Goal: Obtain resource: Download file/media

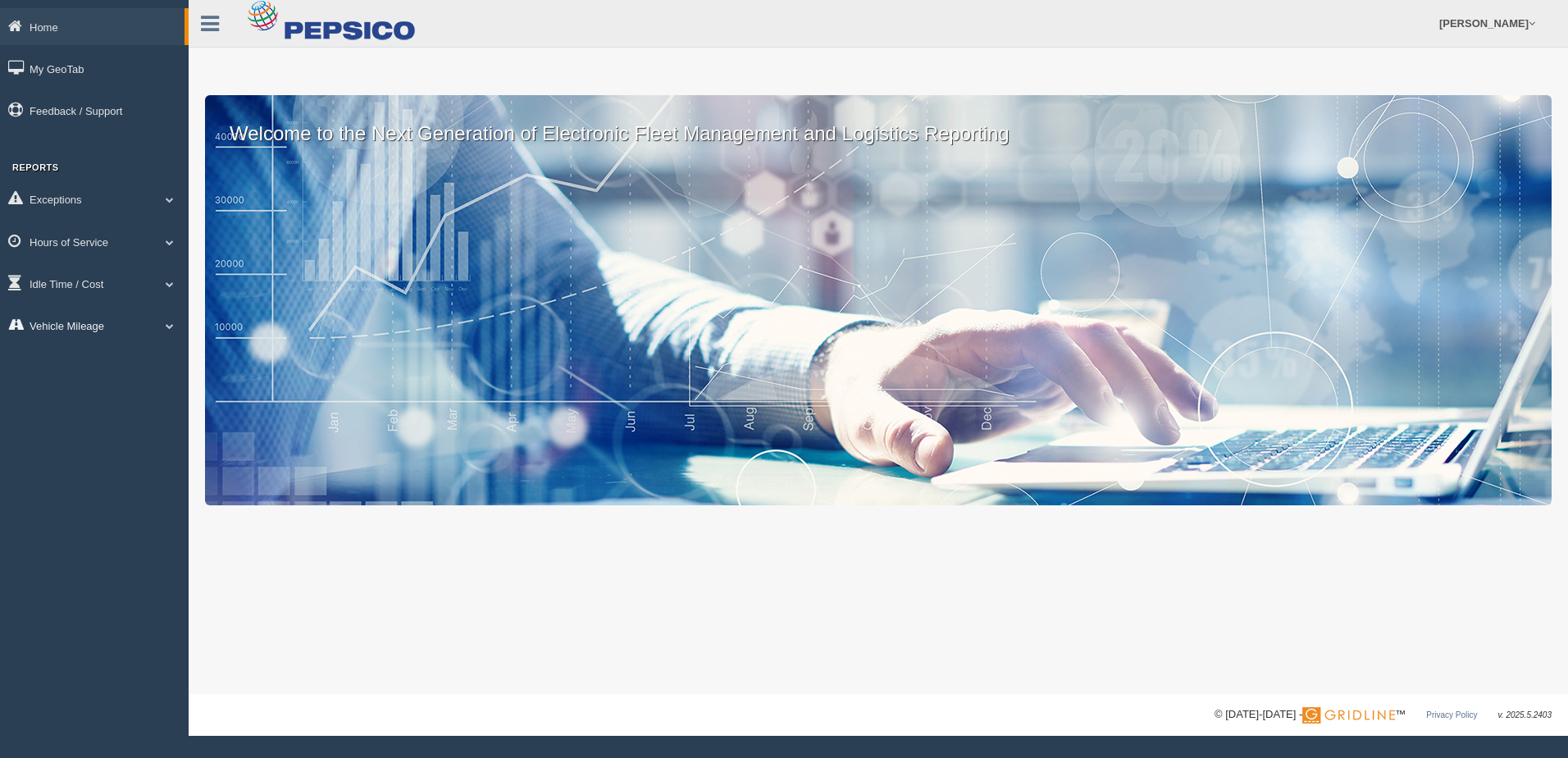
click at [168, 328] on span at bounding box center [170, 325] width 21 height 9
click at [91, 365] on link "Vehicle Mileage" at bounding box center [107, 363] width 155 height 29
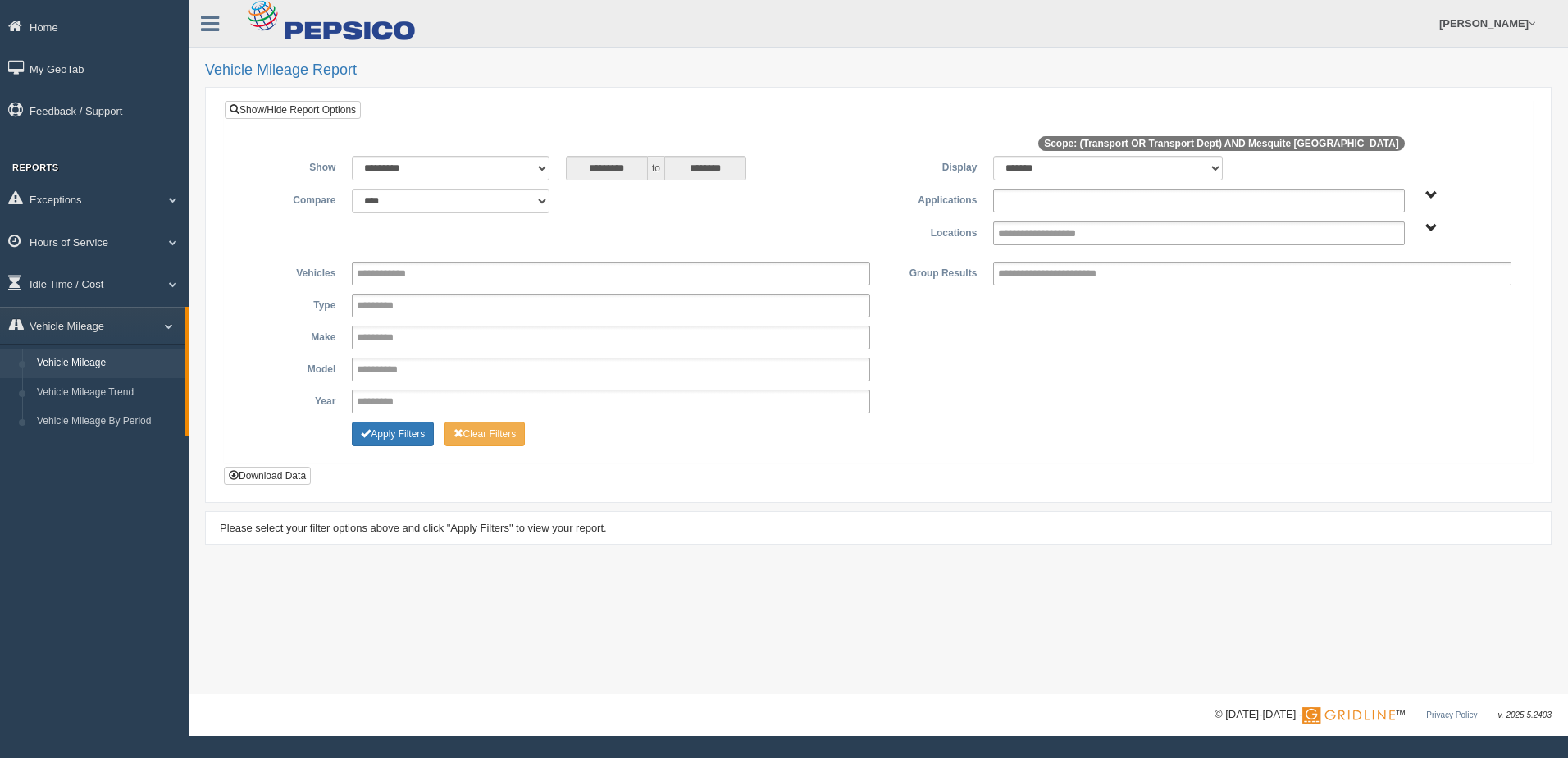
click at [1122, 198] on input "text" at bounding box center [1060, 201] width 125 height 21
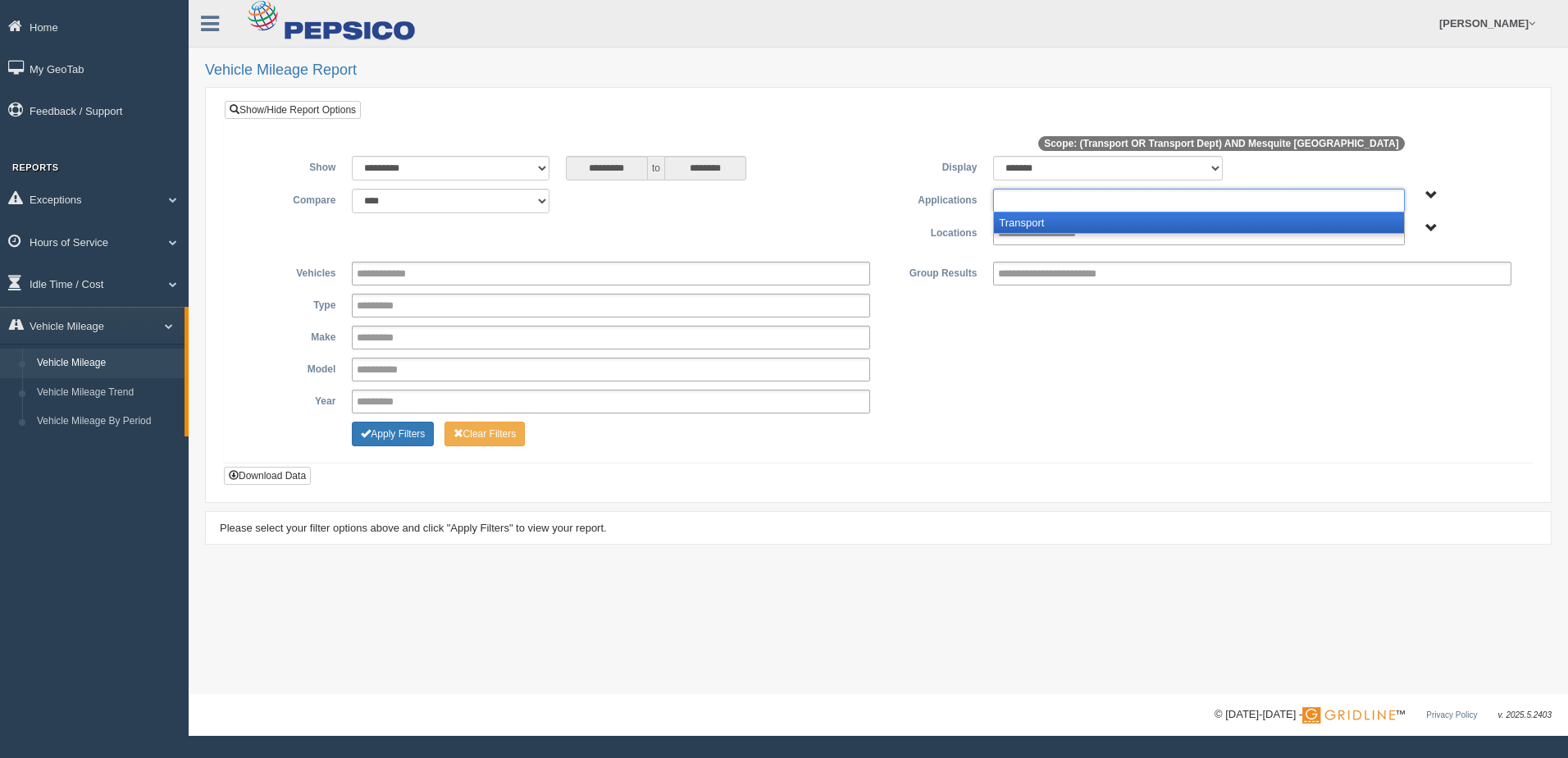
click at [1086, 224] on li "Transport" at bounding box center [1199, 223] width 409 height 21
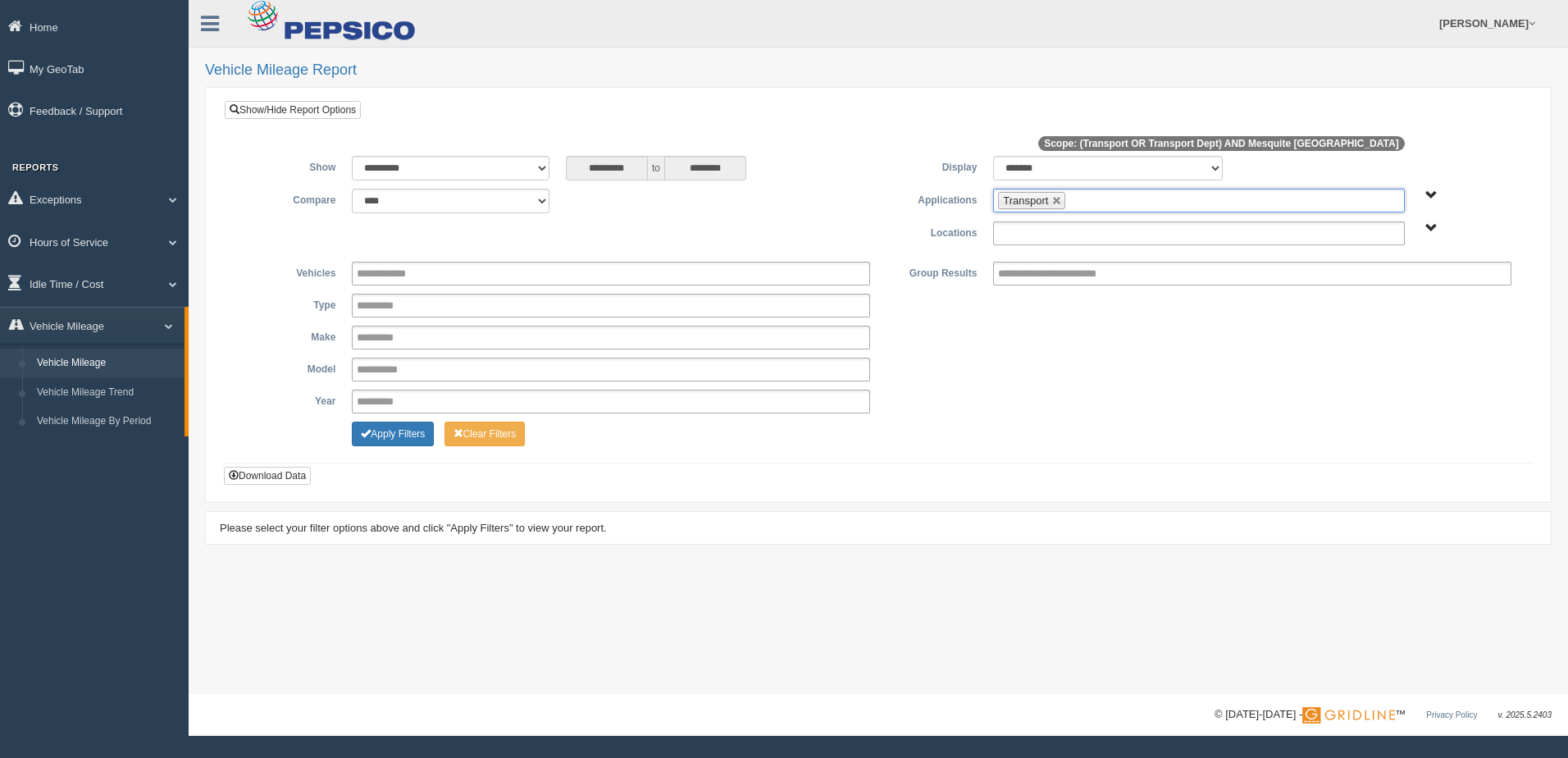
click at [1079, 234] on input "text" at bounding box center [1054, 233] width 113 height 21
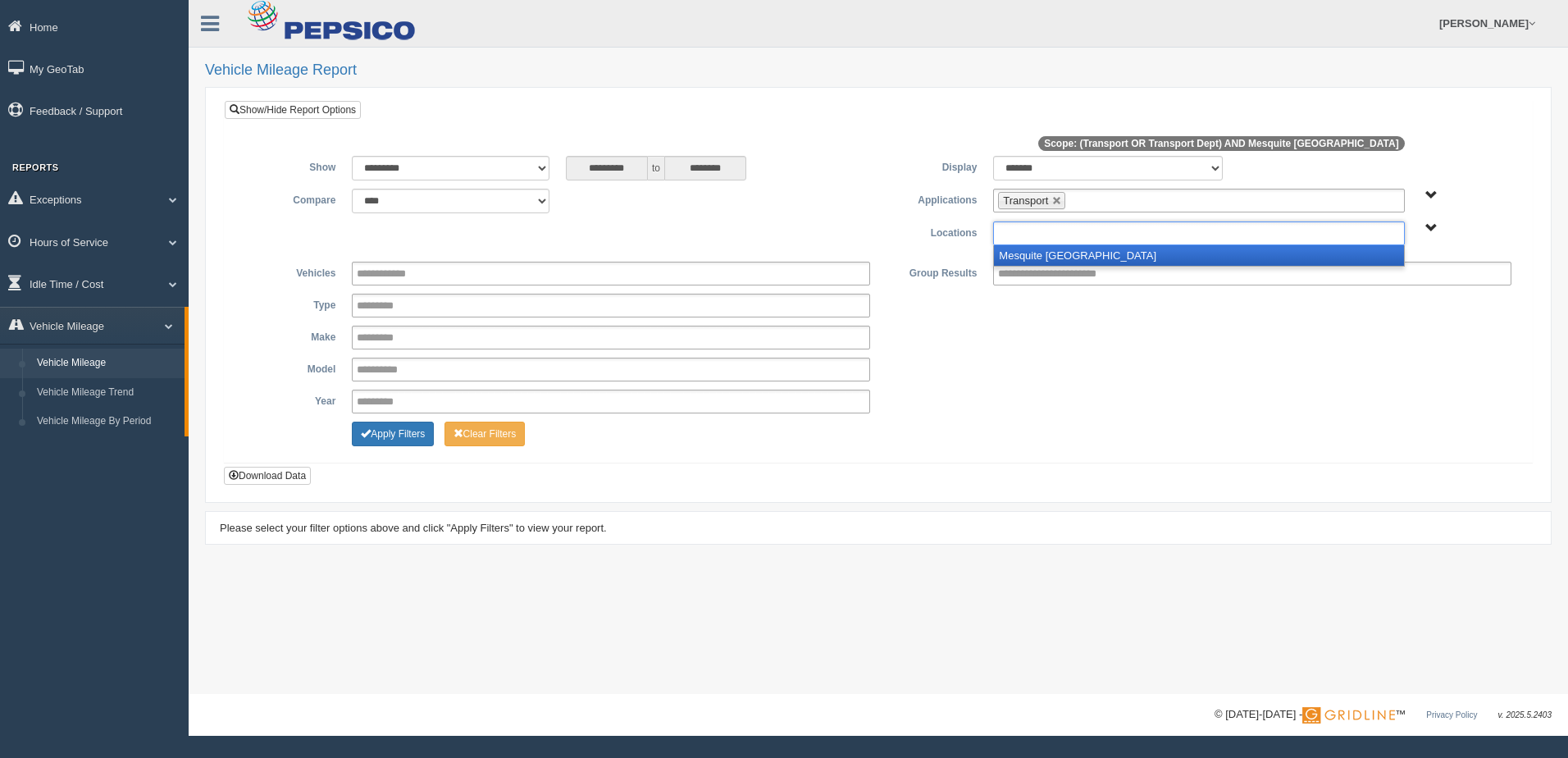
click at [1063, 256] on li "Mesquite TX" at bounding box center [1199, 256] width 409 height 21
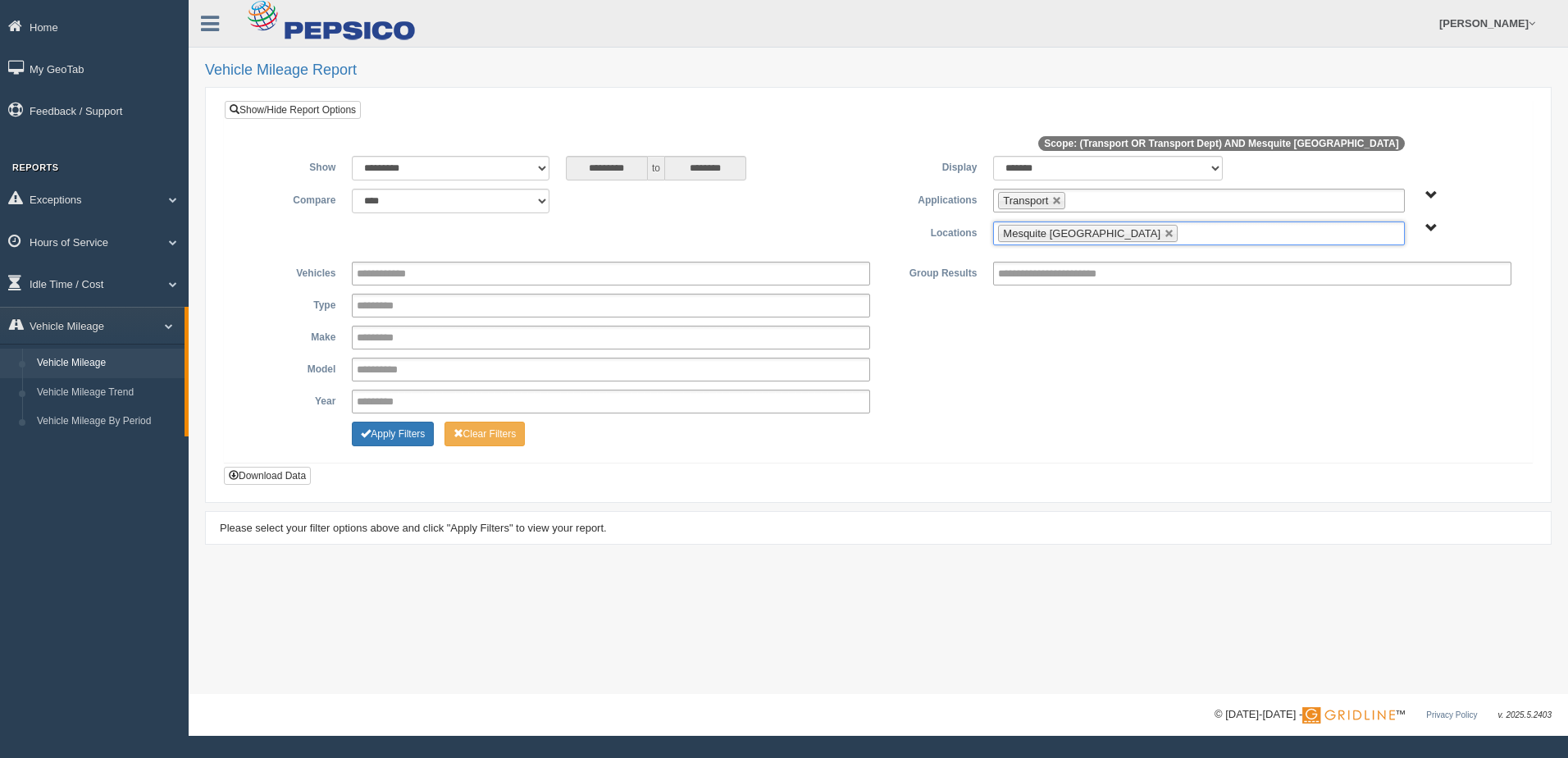
click at [1026, 365] on div "**********" at bounding box center [877, 369] width 1282 height 24
click at [386, 432] on button "Apply Filters" at bounding box center [392, 434] width 82 height 25
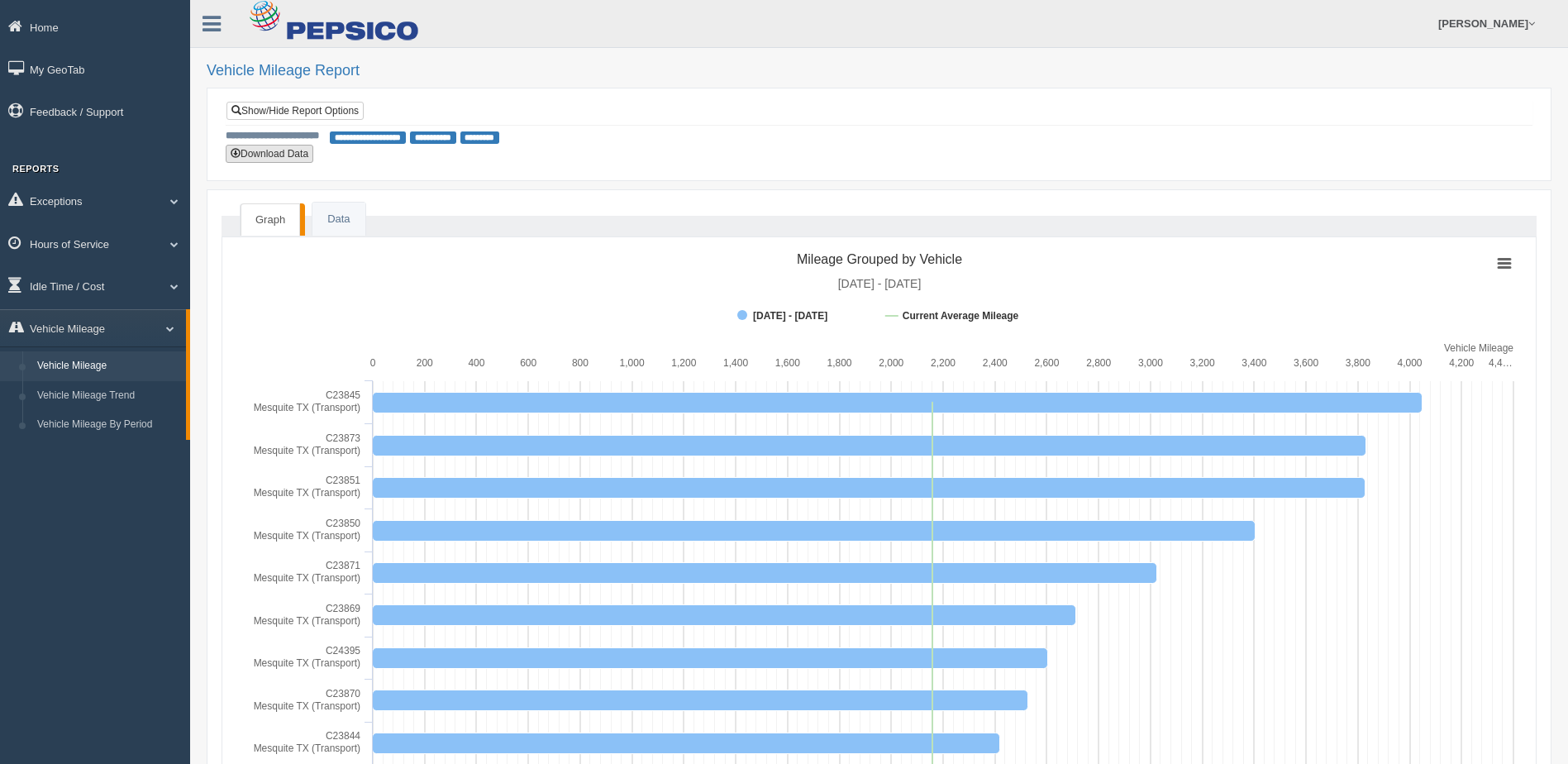
click at [282, 157] on button "Download Data" at bounding box center [269, 153] width 88 height 18
click at [342, 222] on link "Data" at bounding box center [338, 219] width 53 height 33
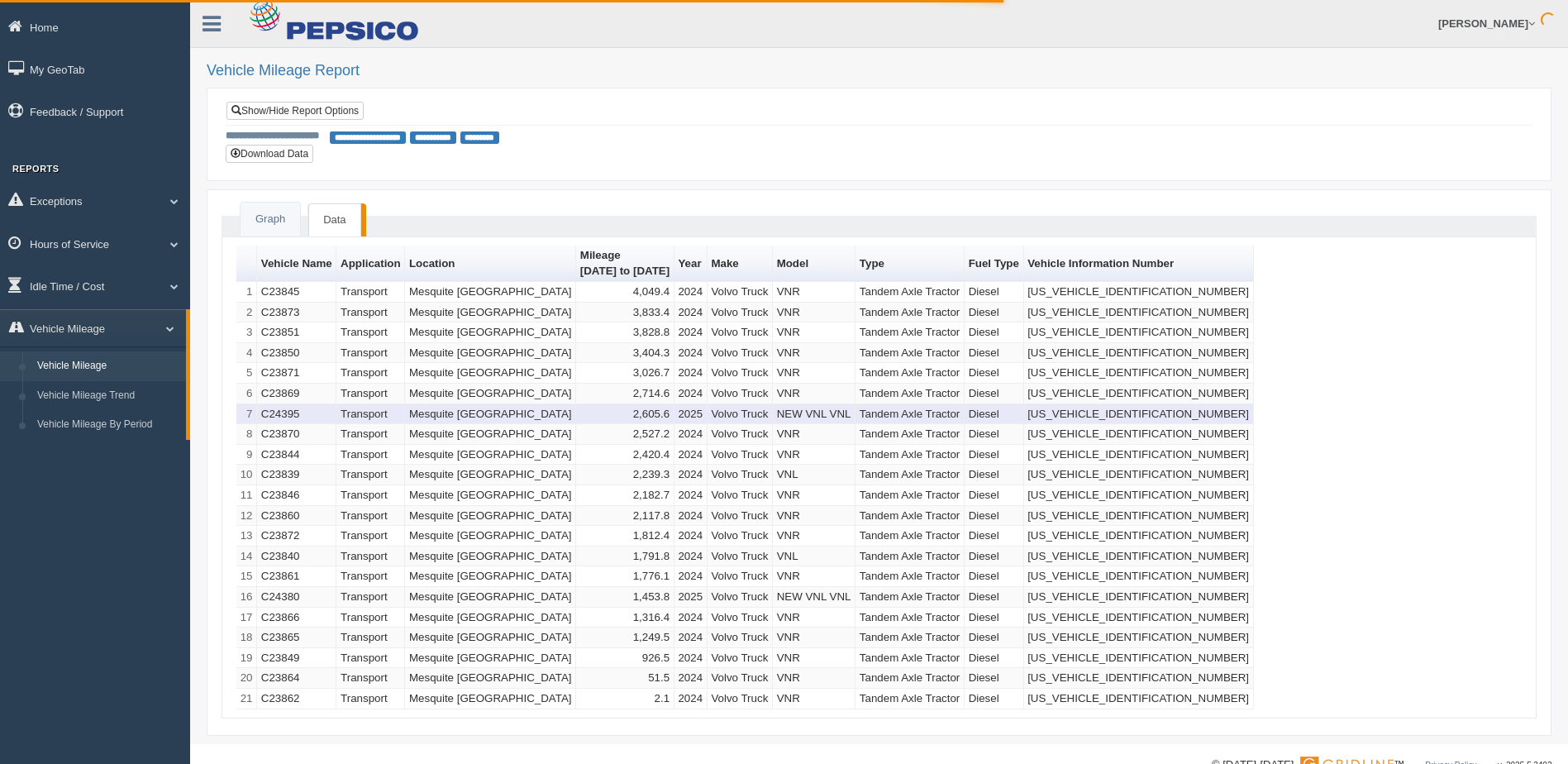
scroll to position [37, 0]
